Goal: Task Accomplishment & Management: Use online tool/utility

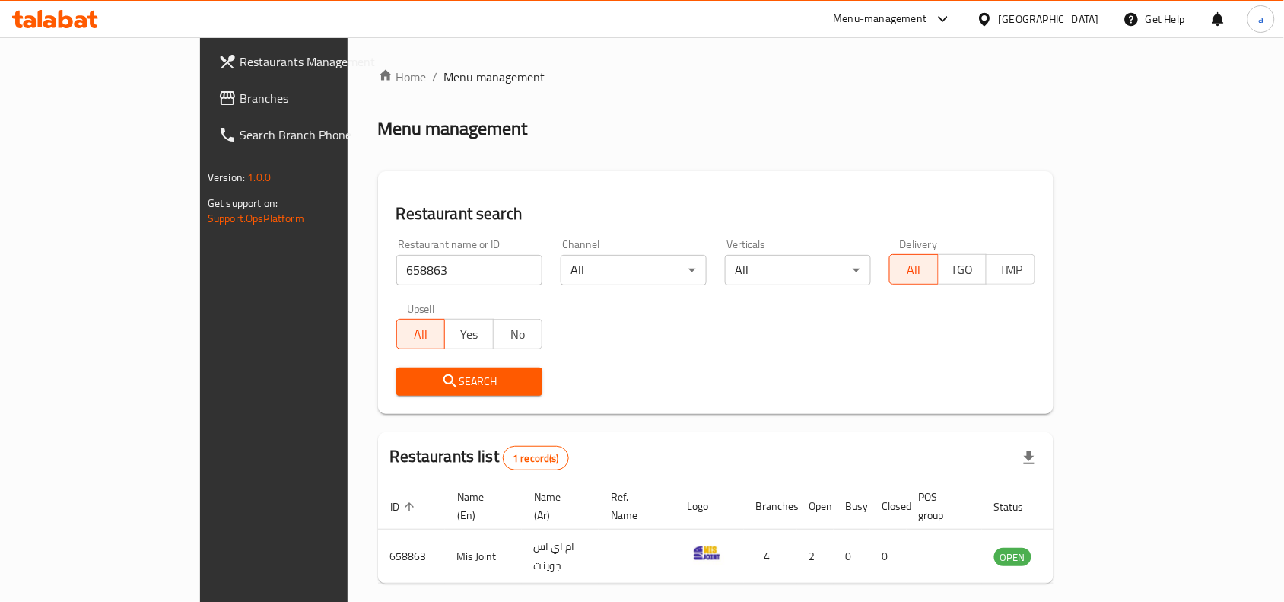
click at [240, 105] on span "Branches" at bounding box center [321, 98] width 163 height 18
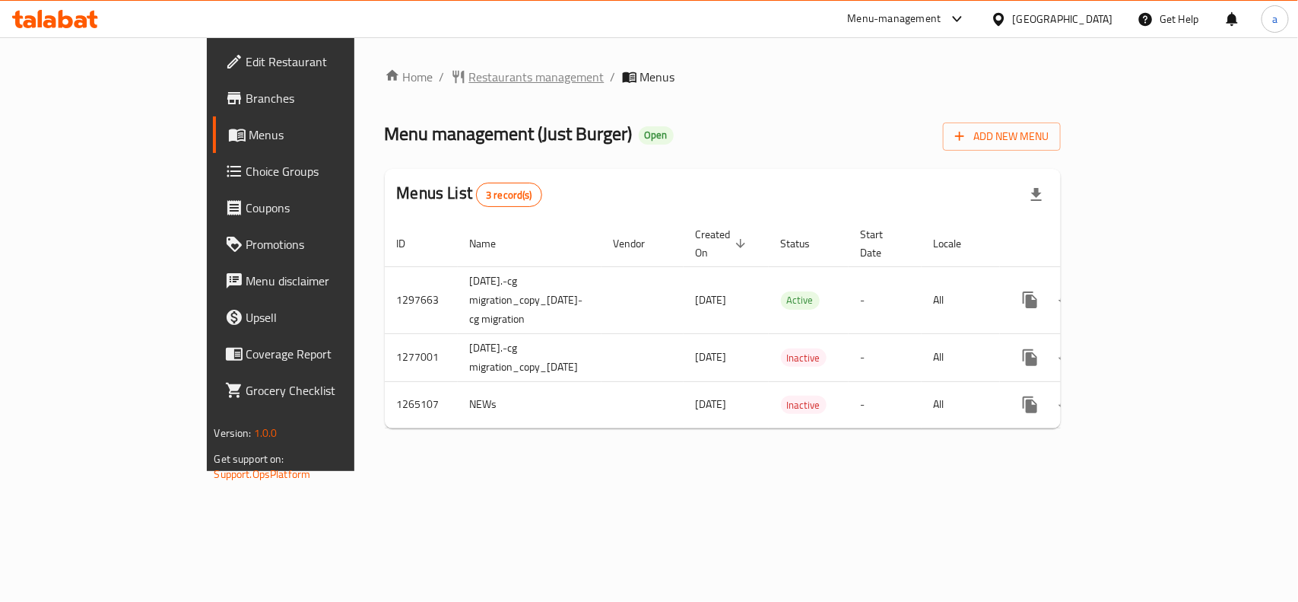
click at [469, 68] on span "Restaurants management" at bounding box center [536, 77] width 135 height 18
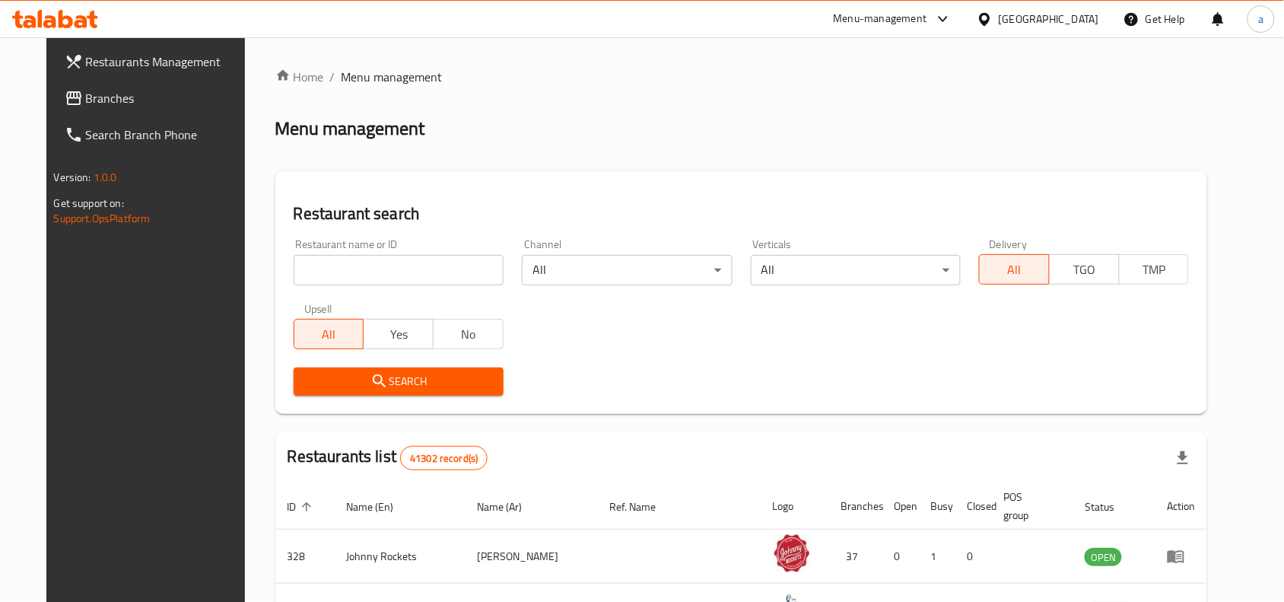
click at [135, 119] on link "Search Branch Phone" at bounding box center [156, 134] width 208 height 37
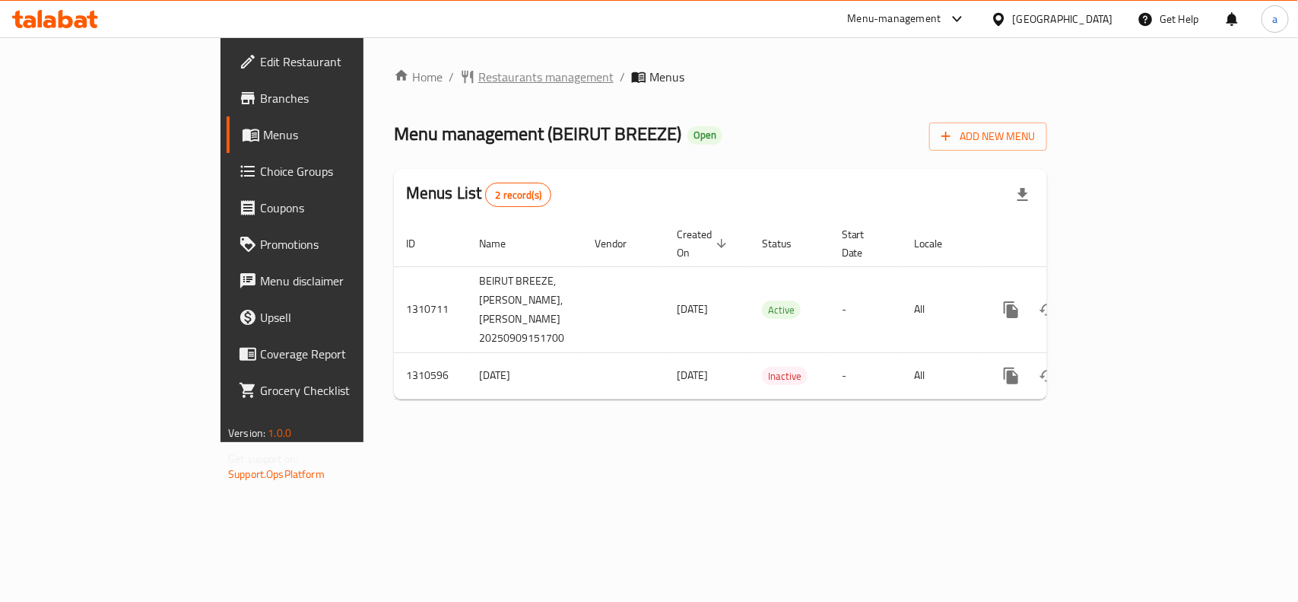
click at [478, 76] on span "Restaurants management" at bounding box center [545, 77] width 135 height 18
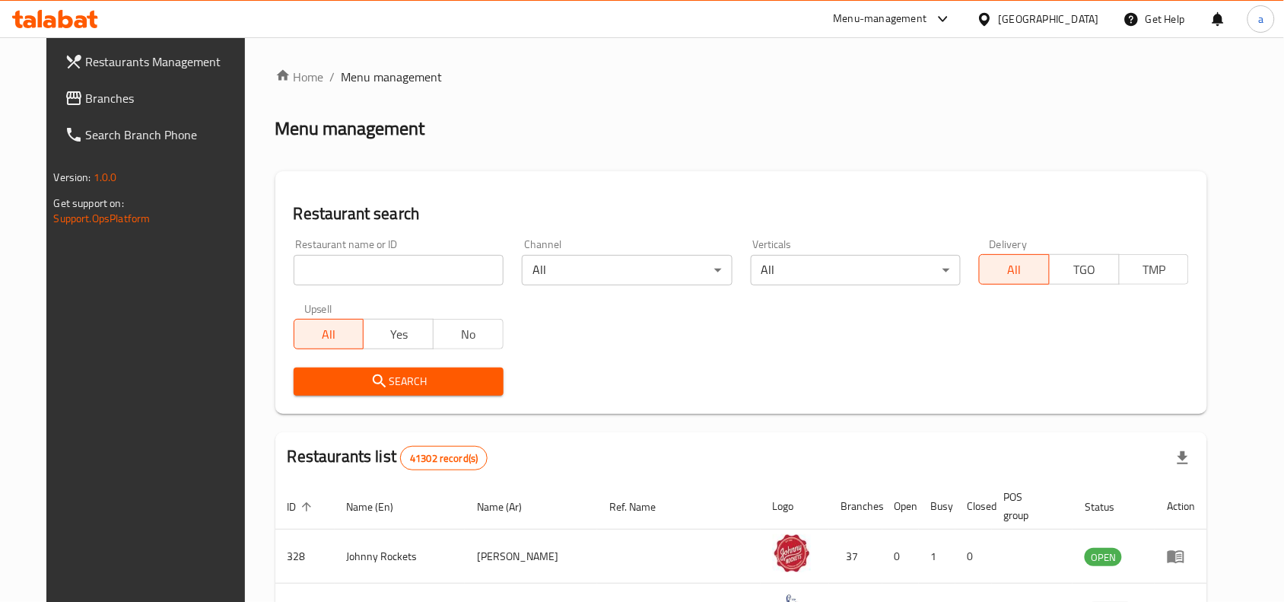
click at [129, 103] on span "Branches" at bounding box center [167, 98] width 163 height 18
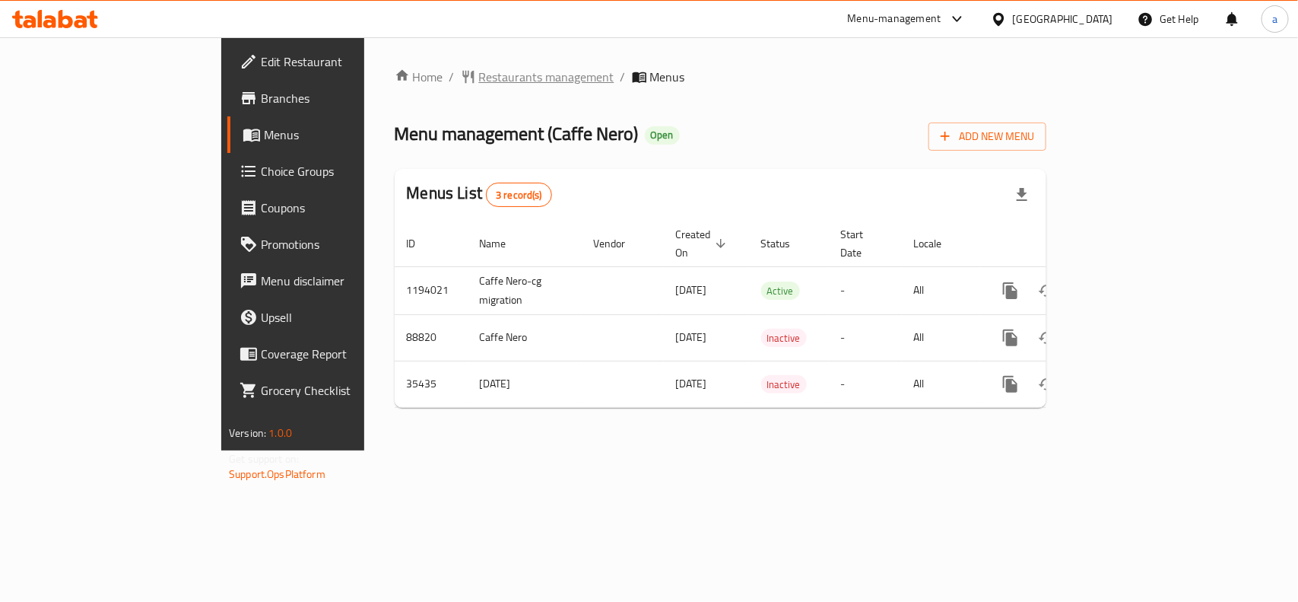
click at [479, 81] on span "Restaurants management" at bounding box center [546, 77] width 135 height 18
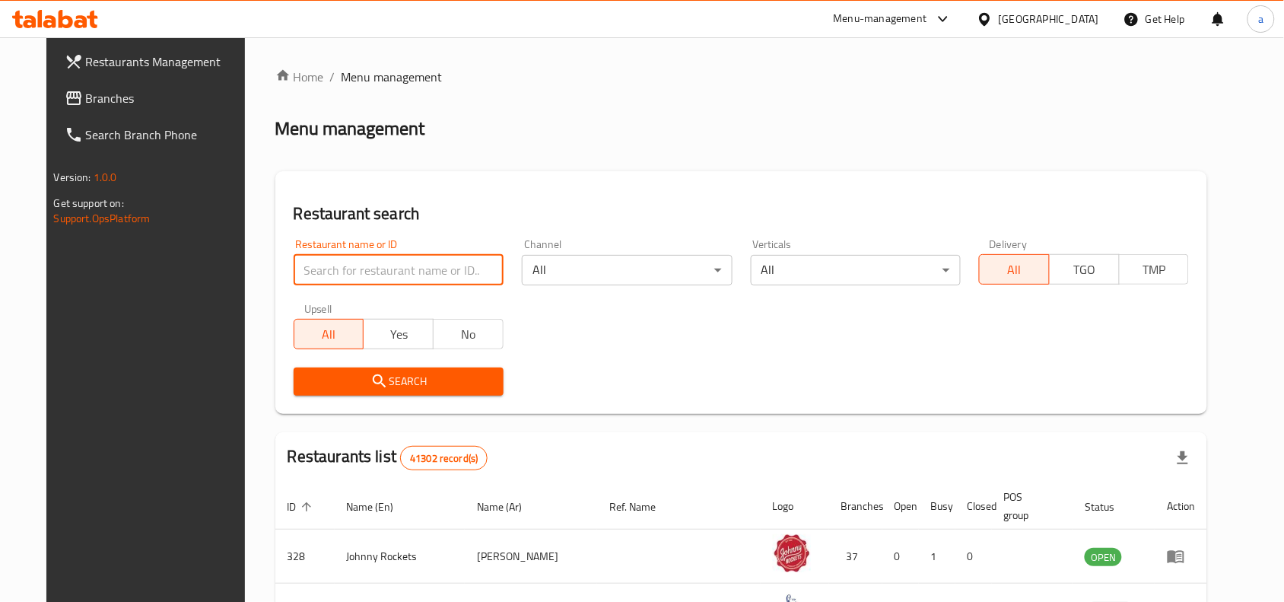
click at [367, 267] on input "search" at bounding box center [399, 270] width 210 height 30
paste input "18276"
type input "18276"
click button "Search" at bounding box center [399, 381] width 210 height 28
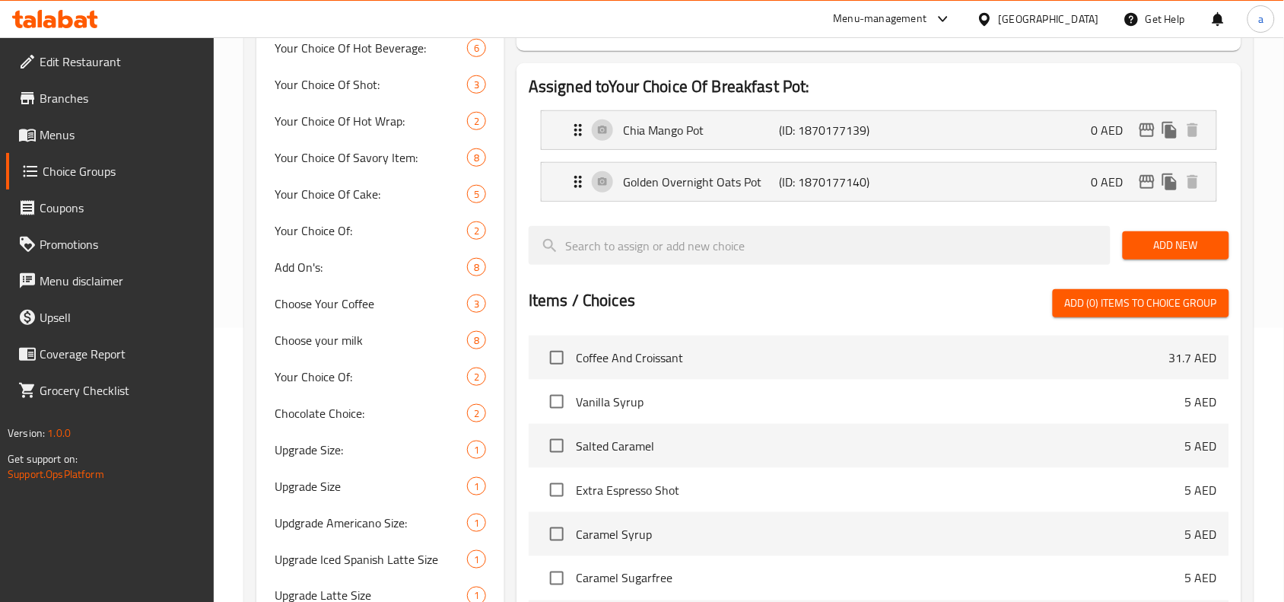
scroll to position [285, 0]
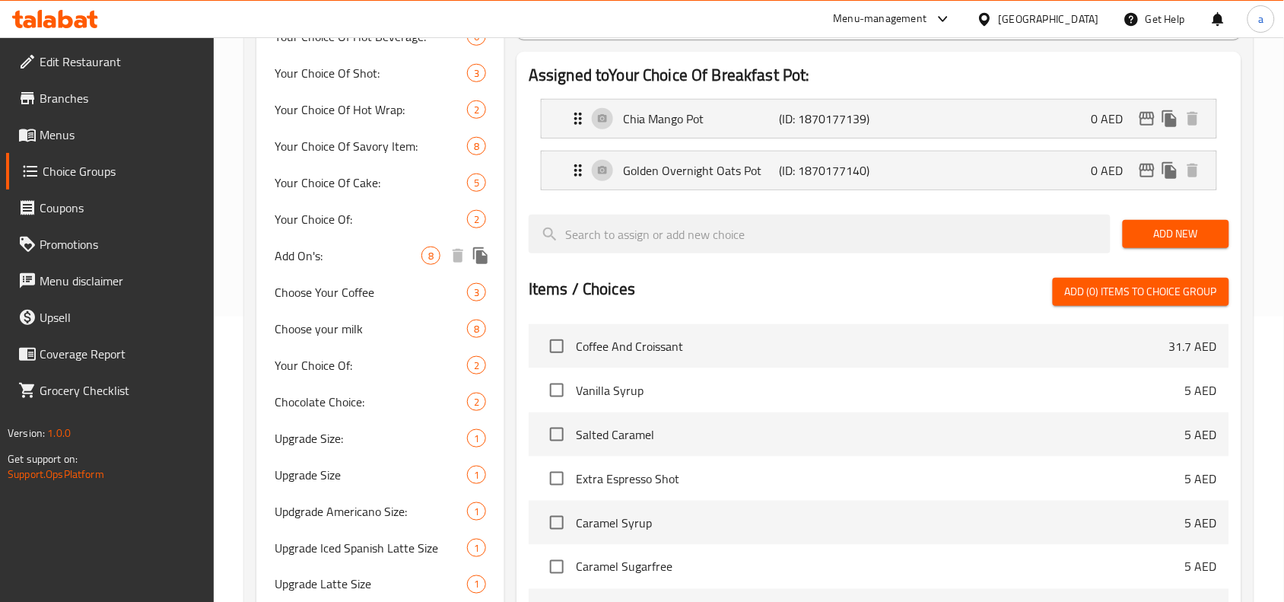
drag, startPoint x: 331, startPoint y: 261, endPoint x: 354, endPoint y: 289, distance: 36.2
click at [331, 261] on span "Add On's:" at bounding box center [348, 255] width 147 height 18
type input "Add On's:"
type input "الإضافات:"
type input "0"
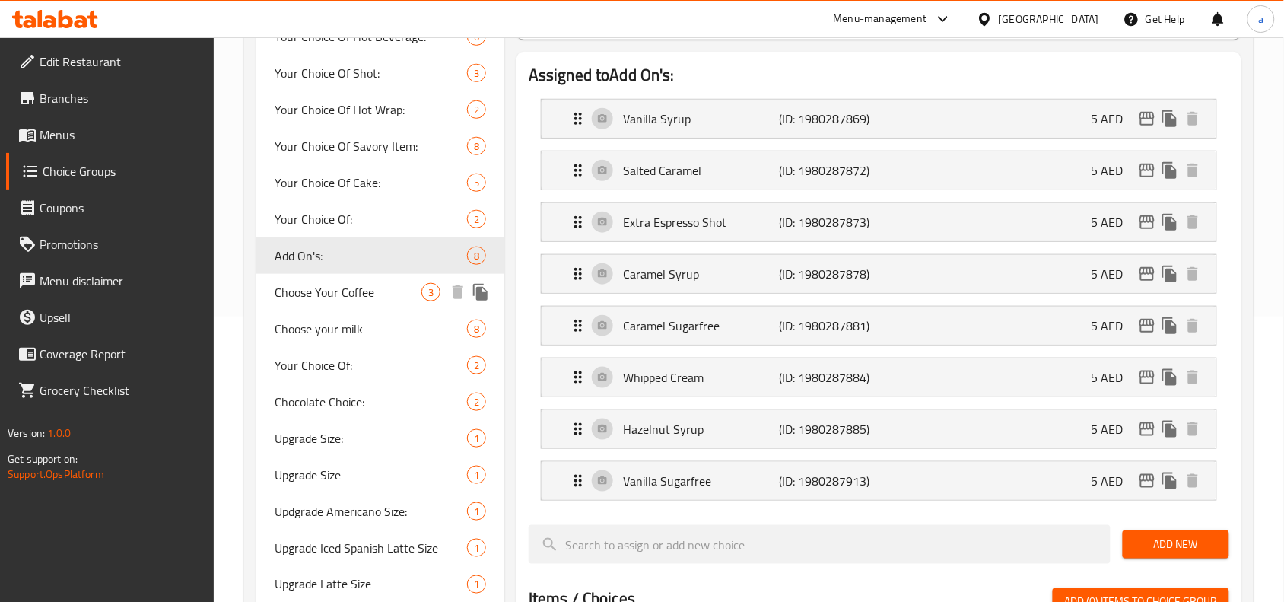
click at [318, 287] on span "Choose Your Coffee" at bounding box center [348, 292] width 147 height 18
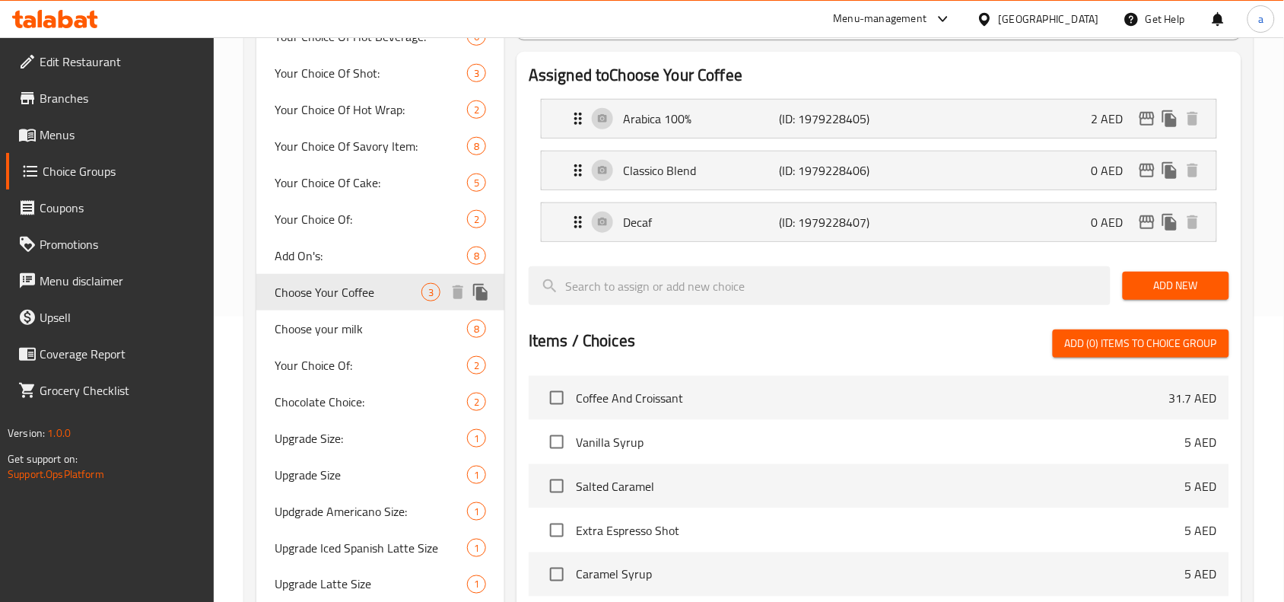
type input "Choose Your Coffee"
type input "اختر قهوتك"
type input "1"
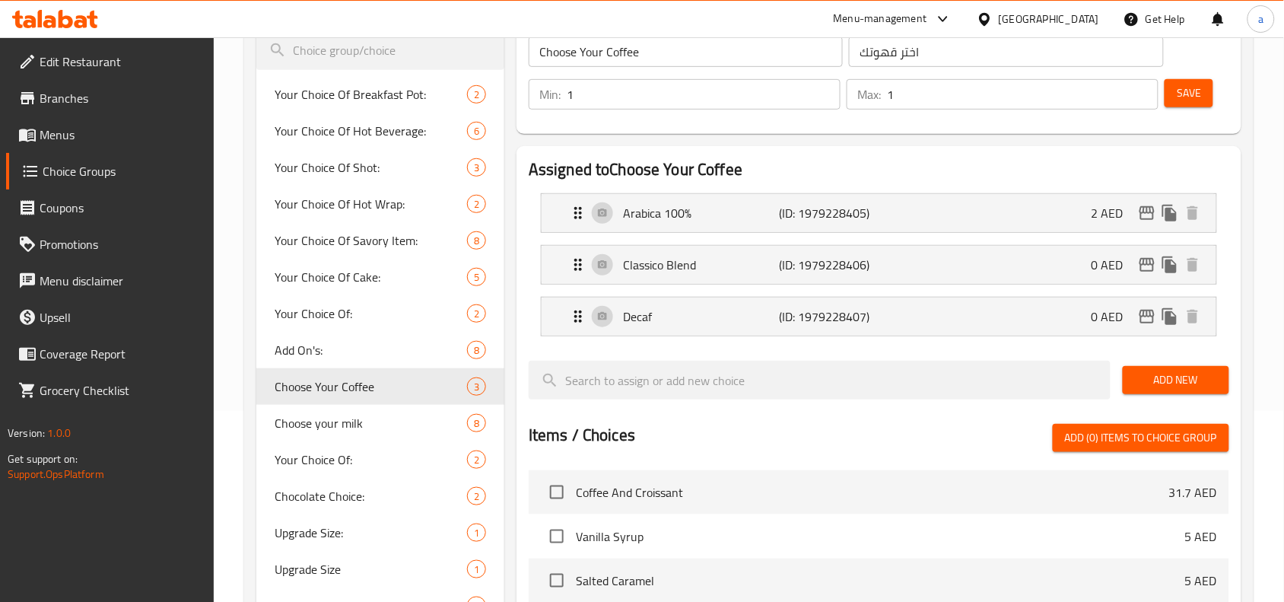
scroll to position [380, 0]
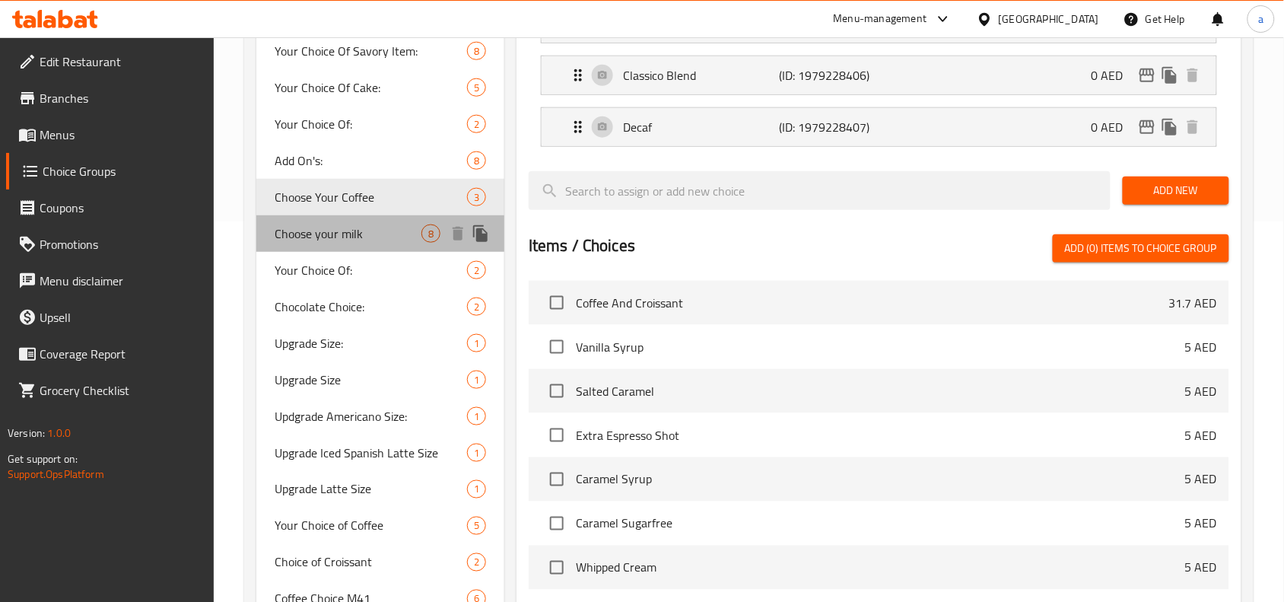
click at [339, 237] on span "Choose your milk" at bounding box center [348, 233] width 147 height 18
type input "Choose your milk"
type input "اختر الحليب الخاص بك"
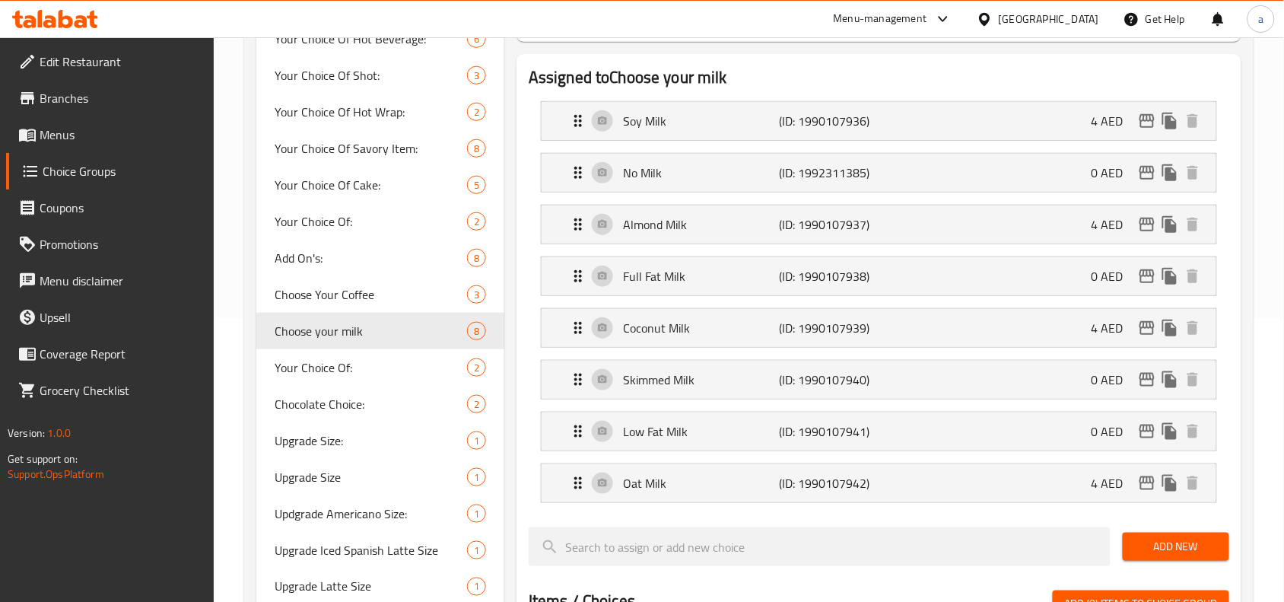
scroll to position [285, 0]
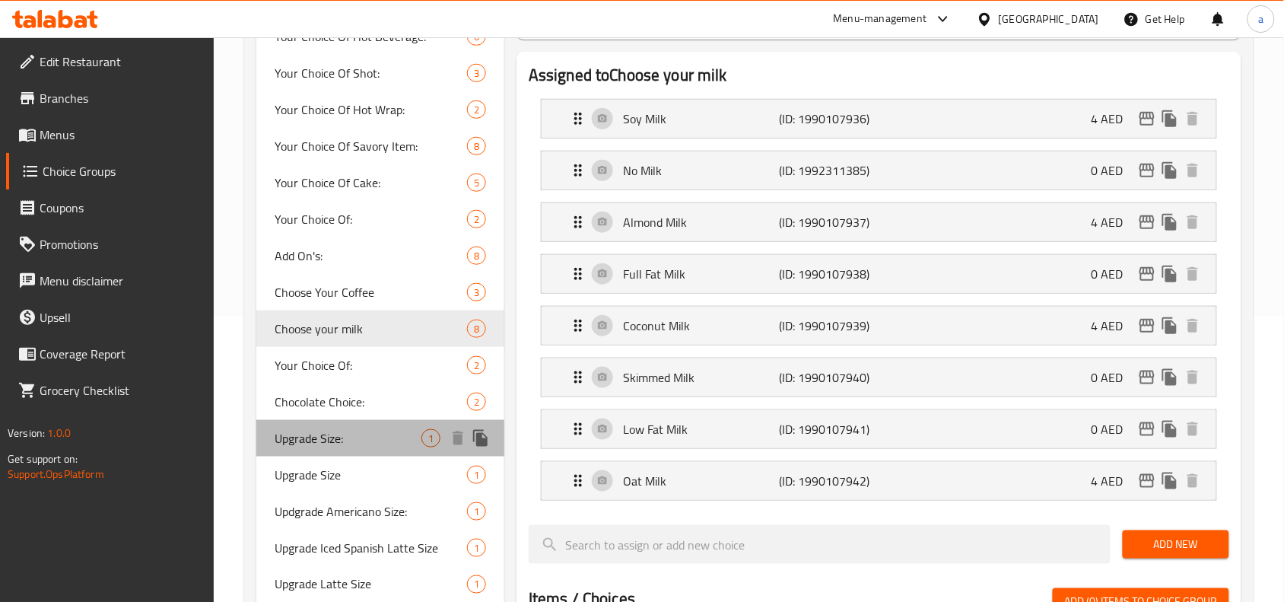
click at [297, 437] on span "Upgrade Size:" at bounding box center [348, 438] width 147 height 18
type input "Upgrade Size:"
type input "زيادة حجم :"
type input "0"
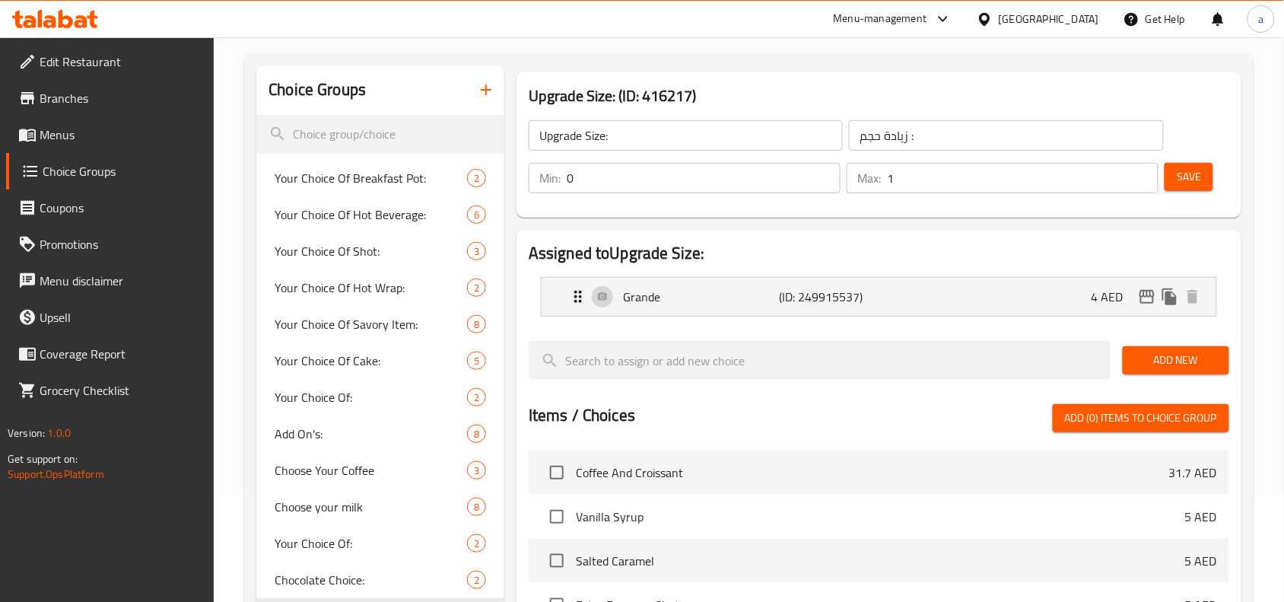
scroll to position [95, 0]
